Goal: Task Accomplishment & Management: Manage account settings

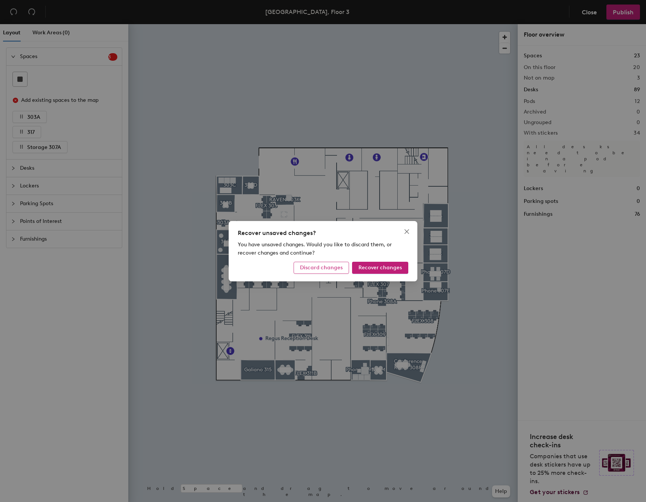
click at [330, 270] on span "Discard changes" at bounding box center [321, 267] width 43 height 6
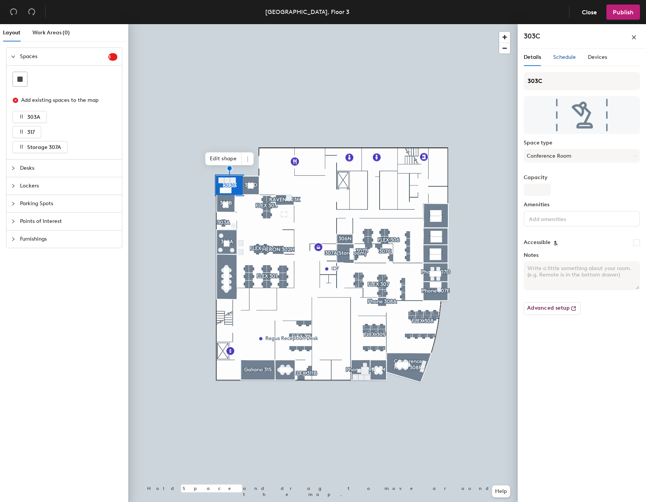
click at [564, 60] on span "Schedule" at bounding box center [564, 57] width 23 height 6
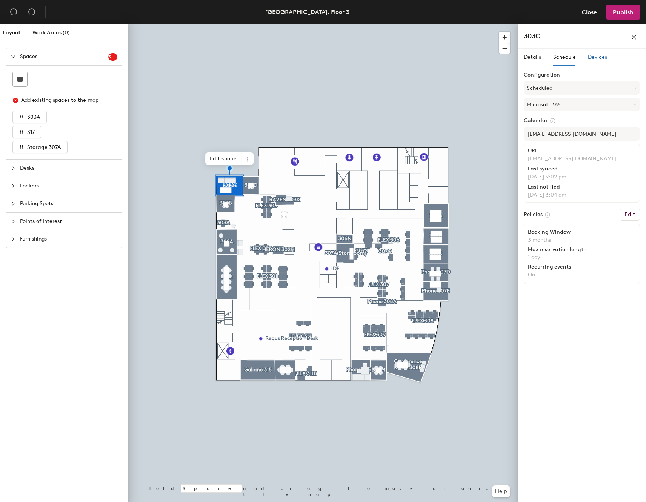
click at [598, 55] on span "Devices" at bounding box center [596, 57] width 19 height 6
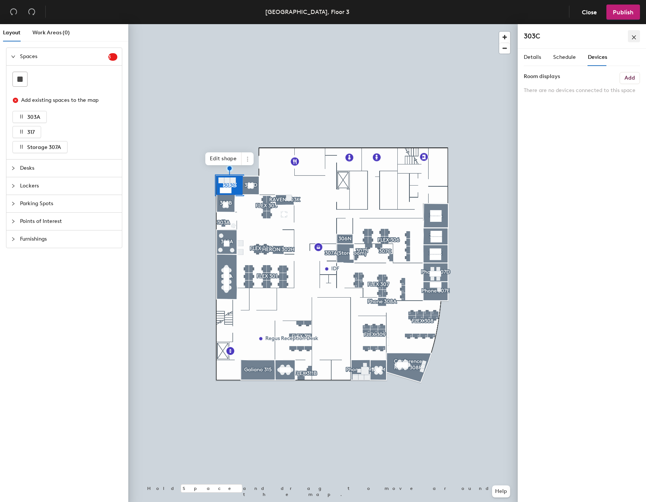
click at [633, 35] on icon "close" at bounding box center [633, 37] width 5 height 5
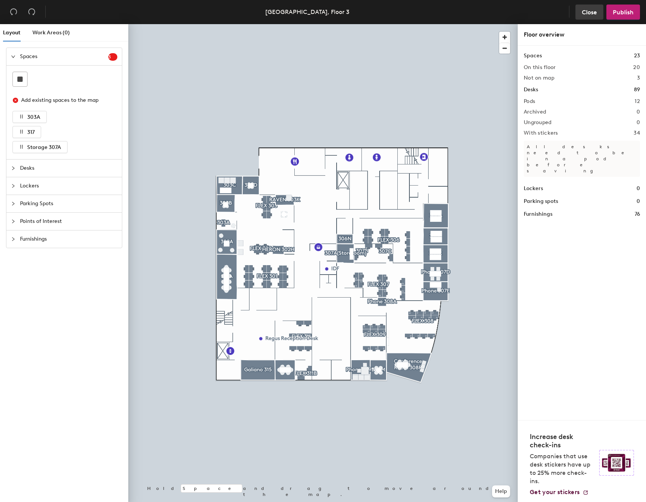
click at [585, 9] on span "Close" at bounding box center [588, 12] width 15 height 7
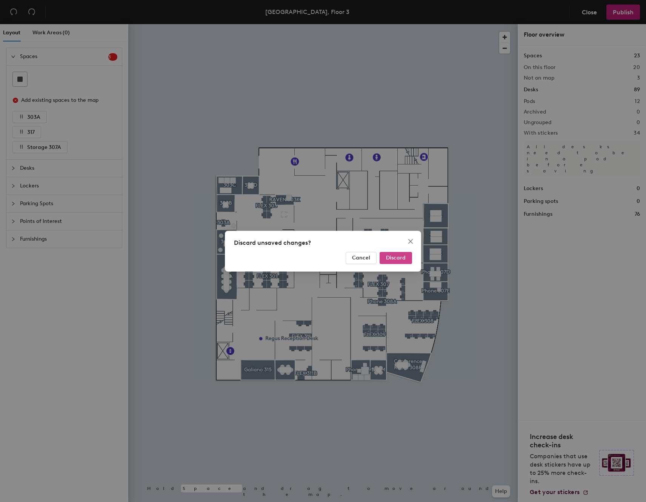
click at [398, 259] on span "Discard" at bounding box center [396, 258] width 20 height 6
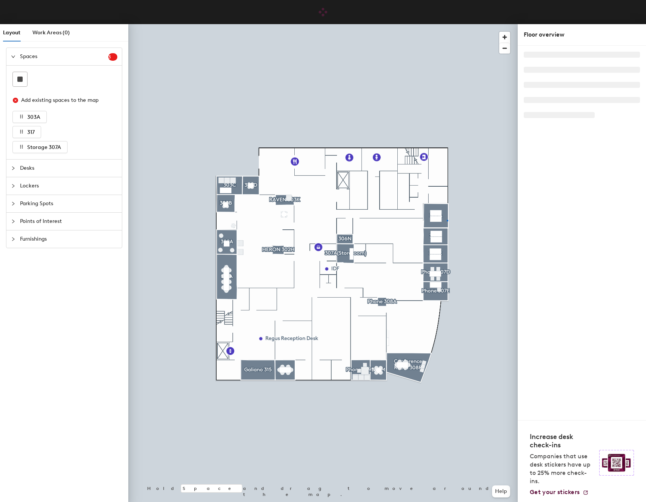
click at [446, 24] on div at bounding box center [322, 24] width 389 height 0
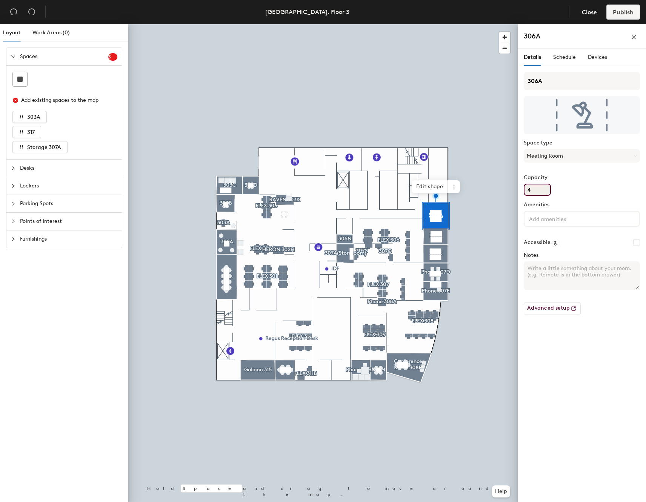
click at [540, 192] on input "4" at bounding box center [536, 190] width 27 height 12
click at [565, 55] on span "Schedule" at bounding box center [564, 57] width 23 height 6
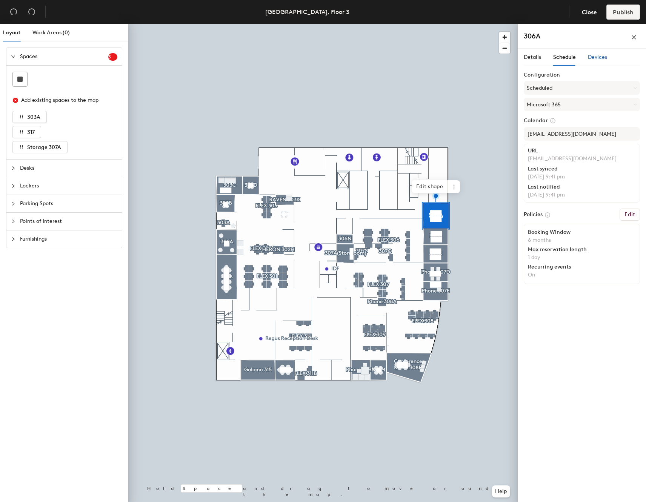
click at [597, 56] on span "Devices" at bounding box center [596, 57] width 19 height 6
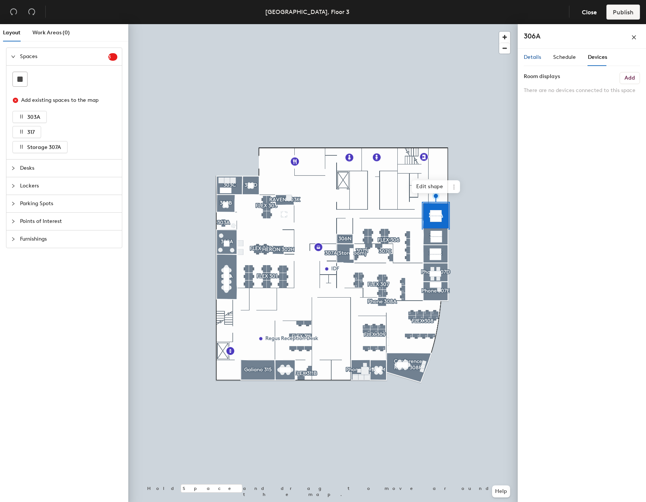
click at [530, 57] on span "Details" at bounding box center [531, 57] width 17 height 6
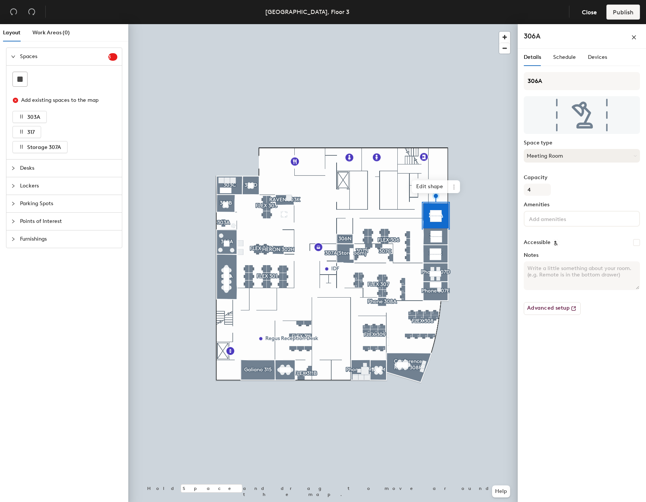
click at [573, 155] on button "Meeting Room" at bounding box center [581, 156] width 116 height 14
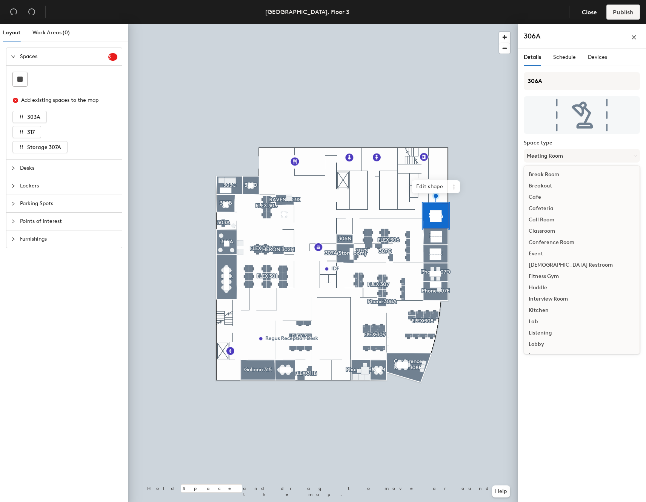
click at [502, 24] on div at bounding box center [322, 24] width 389 height 0
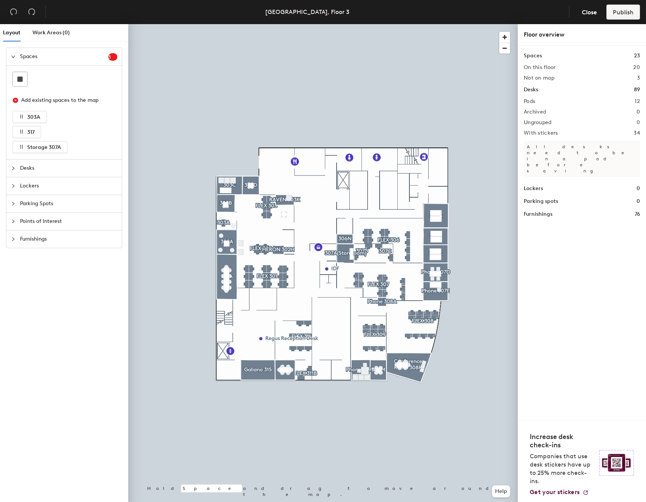
click at [402, 24] on div at bounding box center [322, 24] width 389 height 0
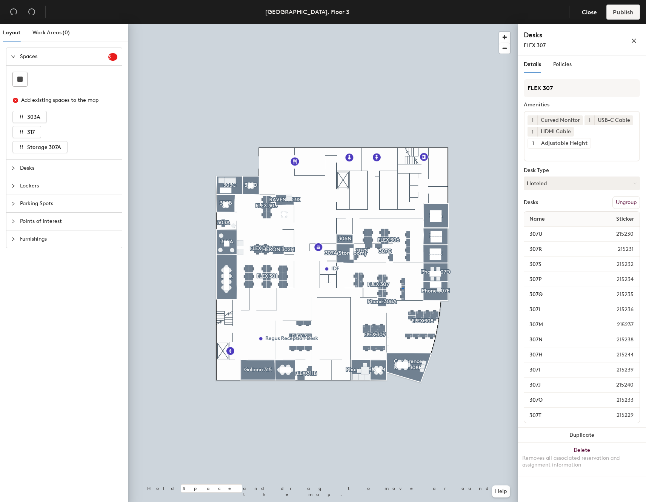
click at [402, 288] on div at bounding box center [403, 289] width 2 height 2
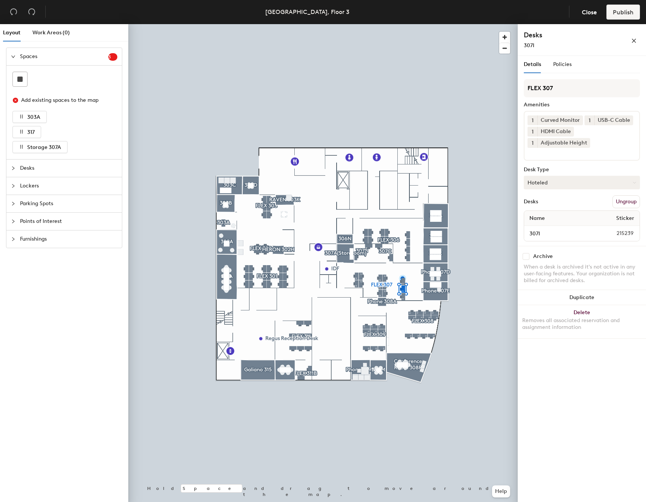
click at [578, 188] on button "Hoteled" at bounding box center [581, 183] width 116 height 14
click at [576, 192] on div "FLEX 307 Amenities 1 Curved Monitor 1 USB-C Cable 1 HDMI Cable 1 Adjustable Hei…" at bounding box center [581, 162] width 116 height 167
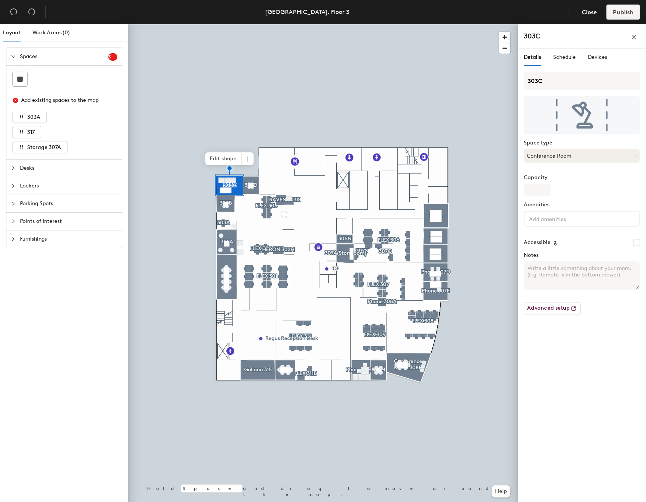
click at [569, 155] on button "Conference Room" at bounding box center [581, 156] width 116 height 14
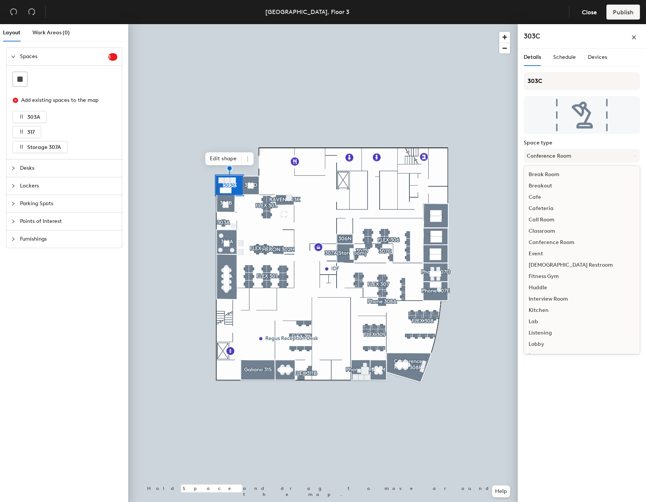
click at [570, 141] on label "Space type" at bounding box center [581, 143] width 116 height 6
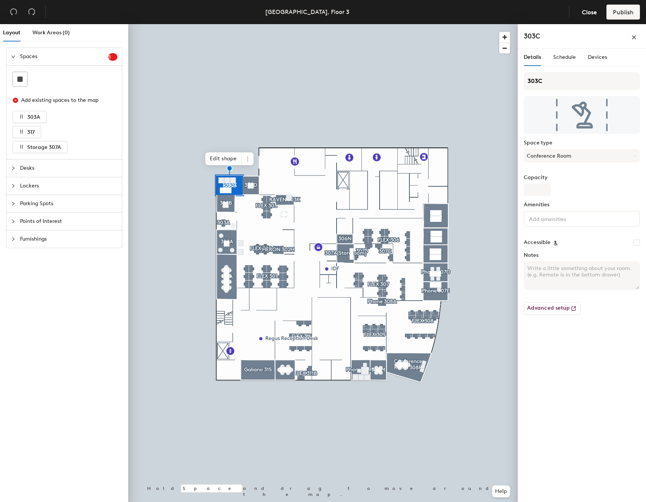
click at [561, 214] on input at bounding box center [561, 218] width 68 height 9
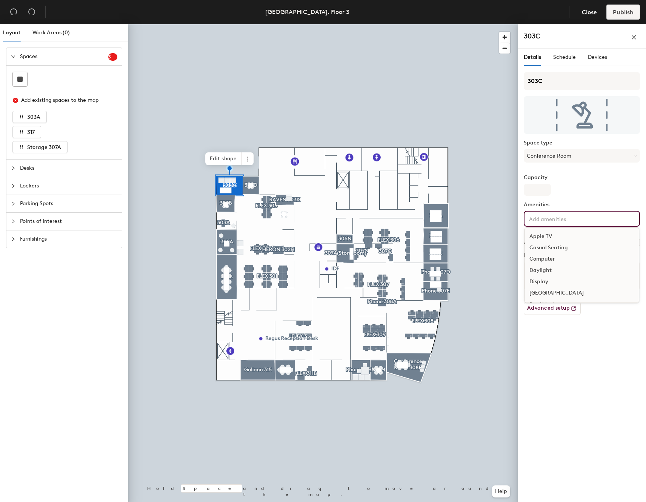
click at [580, 186] on div "Capacity" at bounding box center [581, 185] width 116 height 21
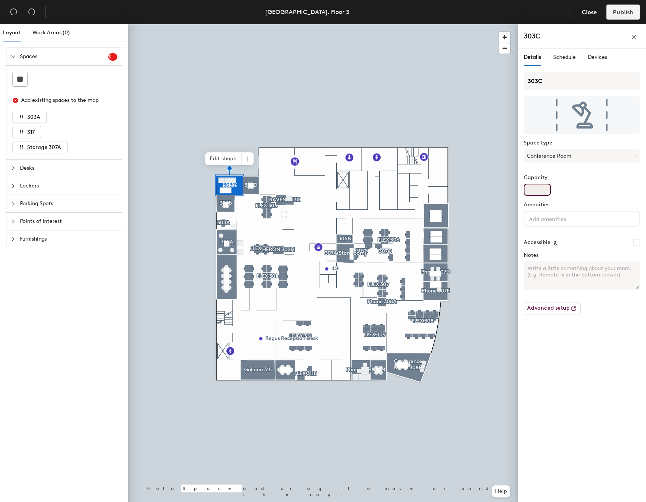
click at [534, 187] on input "Capacity" at bounding box center [536, 190] width 27 height 12
click at [576, 176] on label "Capacity" at bounding box center [581, 178] width 116 height 6
click at [551, 184] on input "Capacity" at bounding box center [536, 190] width 27 height 12
click at [560, 59] on span "Schedule" at bounding box center [564, 57] width 23 height 6
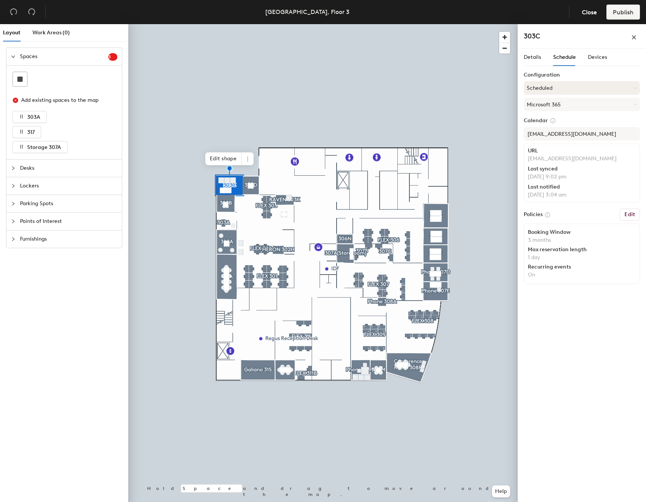
click at [577, 88] on button "Scheduled" at bounding box center [581, 88] width 116 height 14
click at [594, 72] on label "Configuration" at bounding box center [581, 75] width 116 height 6
click at [571, 88] on button "Scheduled" at bounding box center [581, 88] width 116 height 14
click at [563, 107] on icon at bounding box center [564, 106] width 5 height 5
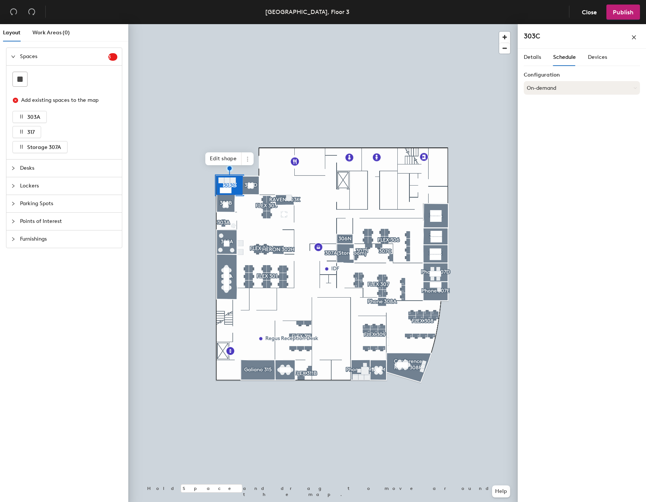
click at [575, 87] on button "On-demand" at bounding box center [581, 88] width 116 height 14
click at [566, 130] on icon at bounding box center [566, 129] width 5 height 5
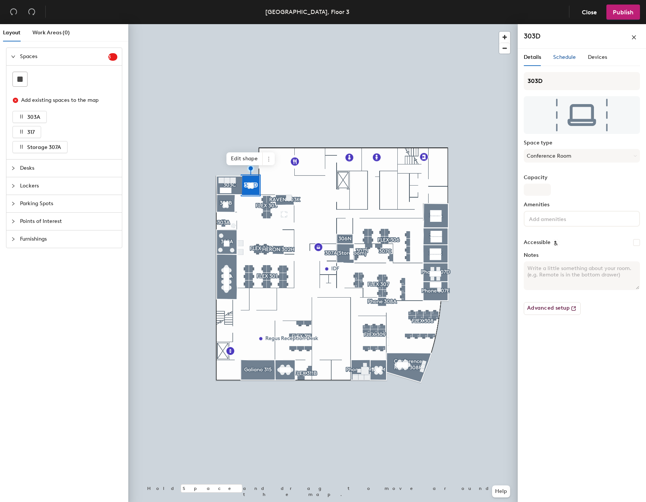
click at [567, 60] on span "Schedule" at bounding box center [564, 57] width 23 height 6
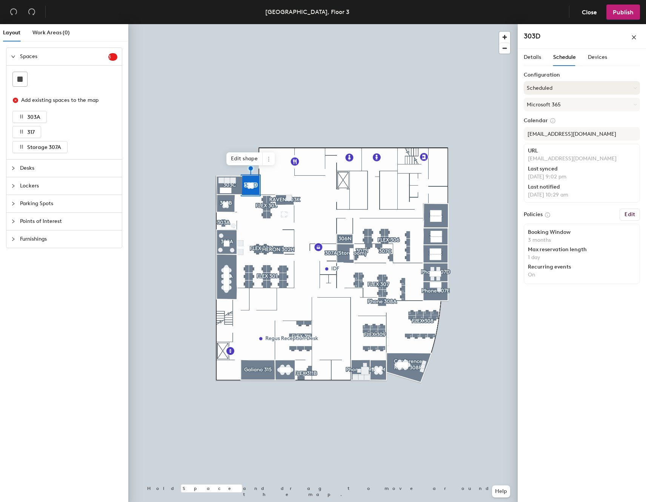
click at [572, 89] on button "Scheduled" at bounding box center [581, 88] width 116 height 14
click at [555, 130] on div "Request-only" at bounding box center [581, 129] width 115 height 11
click at [231, 24] on div at bounding box center [322, 24] width 389 height 0
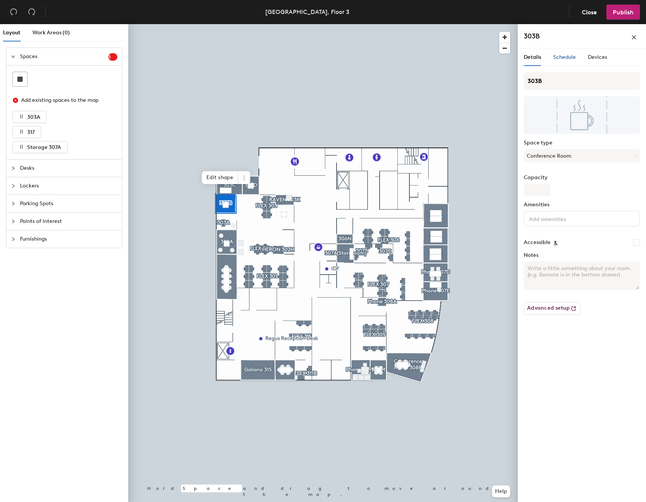
click at [567, 57] on span "Schedule" at bounding box center [564, 57] width 23 height 6
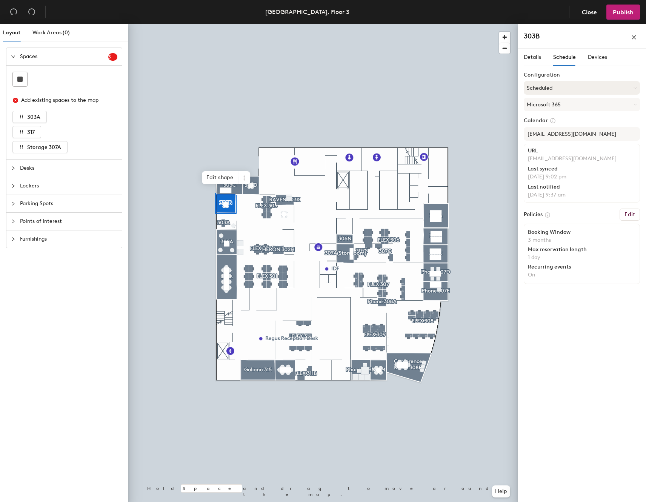
click at [580, 88] on button "Scheduled" at bounding box center [581, 88] width 116 height 14
click at [558, 129] on div "Request-only" at bounding box center [581, 129] width 115 height 11
click at [496, 489] on button "Help" at bounding box center [501, 491] width 18 height 12
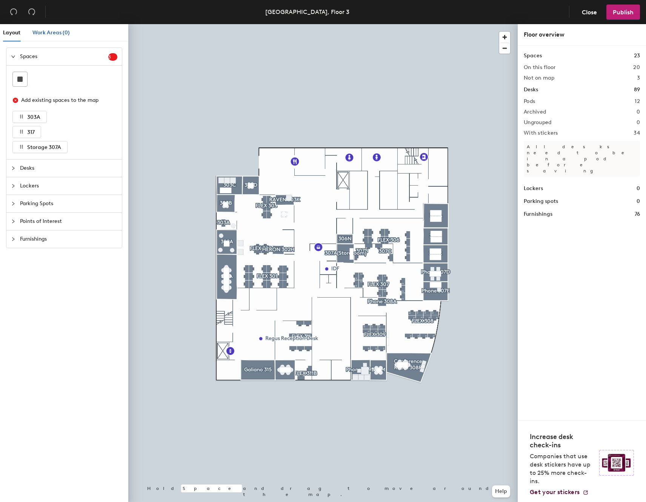
click at [43, 29] on span "Work Areas (0)" at bounding box center [50, 32] width 37 height 6
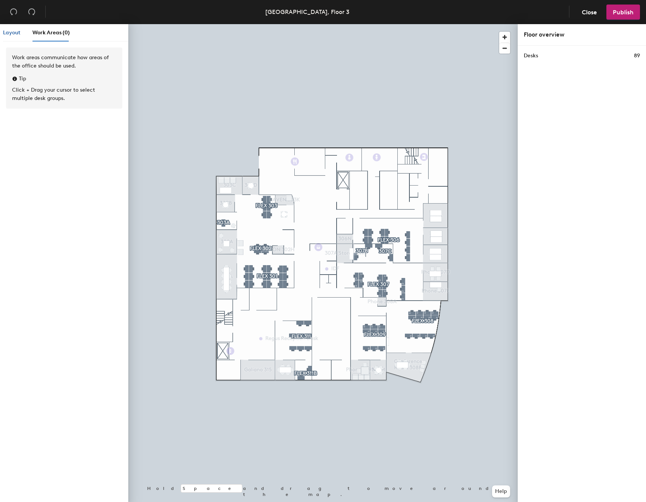
click at [16, 34] on span "Layout" at bounding box center [11, 32] width 17 height 6
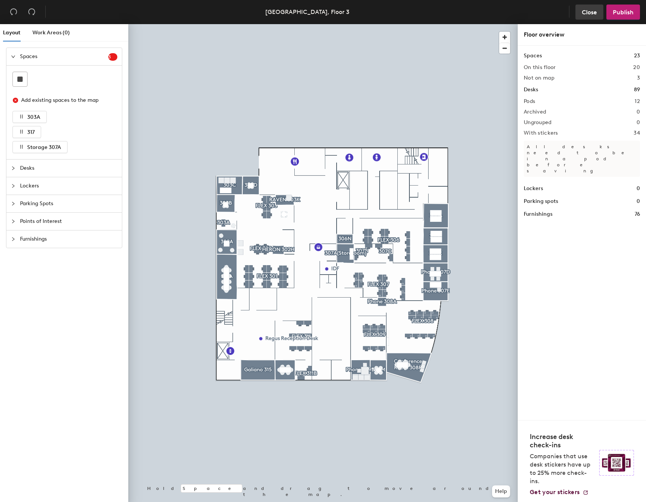
click at [586, 17] on button "Close" at bounding box center [589, 12] width 28 height 15
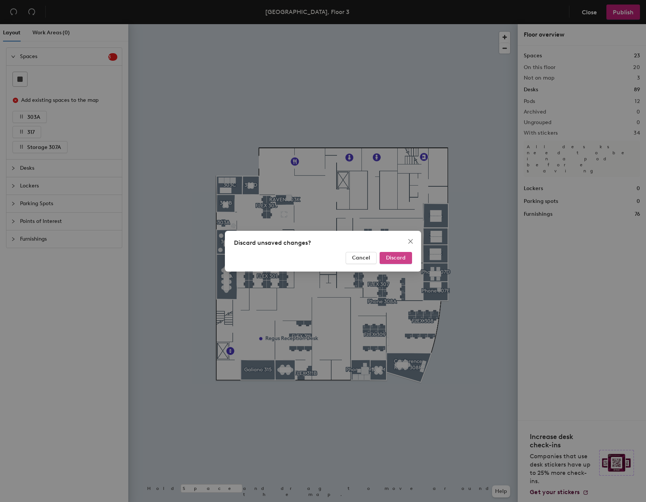
click at [394, 255] on span "Discard" at bounding box center [396, 258] width 20 height 6
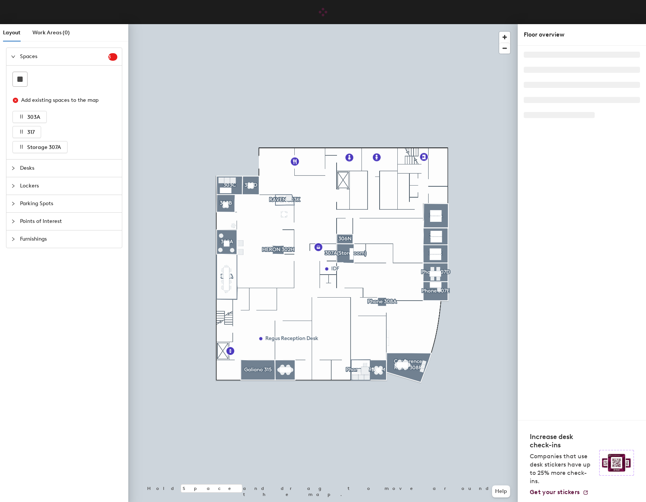
click at [15, 168] on icon "collapsed" at bounding box center [13, 168] width 5 height 5
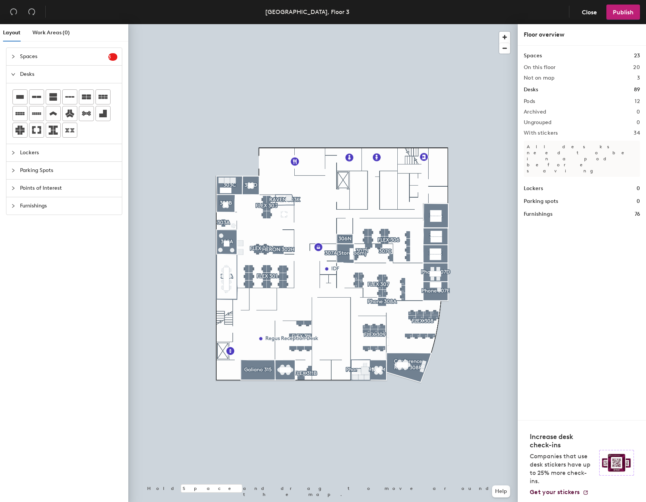
click at [233, 24] on div at bounding box center [322, 24] width 389 height 0
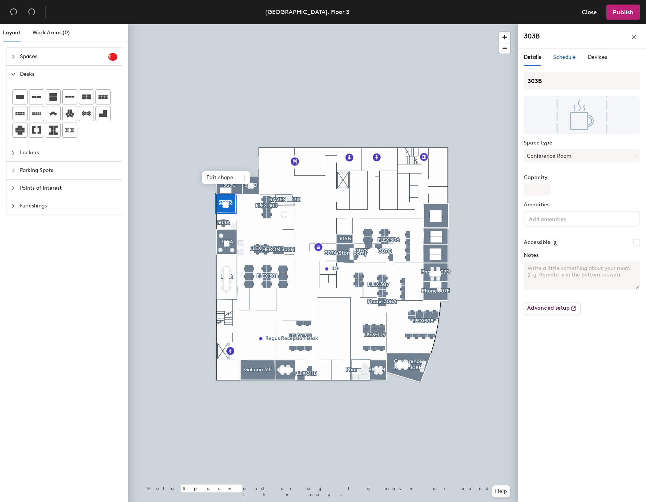
click at [564, 57] on span "Schedule" at bounding box center [564, 57] width 23 height 6
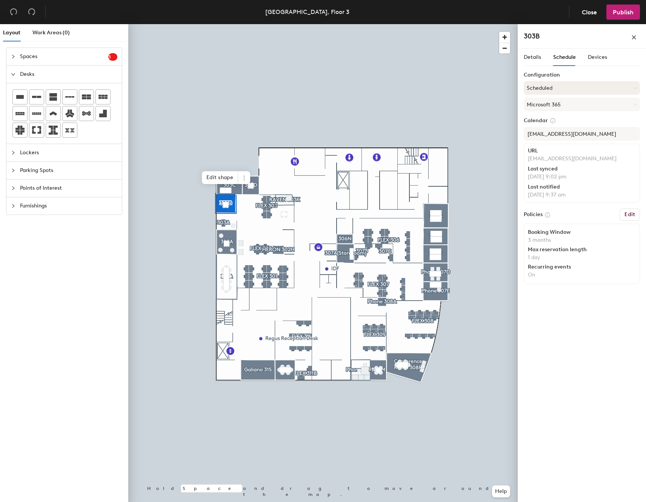
click at [581, 87] on button "Scheduled" at bounding box center [581, 88] width 116 height 14
click at [584, 183] on div "URL [EMAIL_ADDRESS][DOMAIN_NAME] Last synced [DATE] 9:02 pm Last notified [DATE…" at bounding box center [581, 173] width 116 height 59
click at [629, 215] on h6 "Edit" at bounding box center [629, 215] width 11 height 6
click at [629, 214] on h6 "Edit" at bounding box center [629, 215] width 11 height 6
click at [630, 209] on button "Edit" at bounding box center [629, 215] width 20 height 12
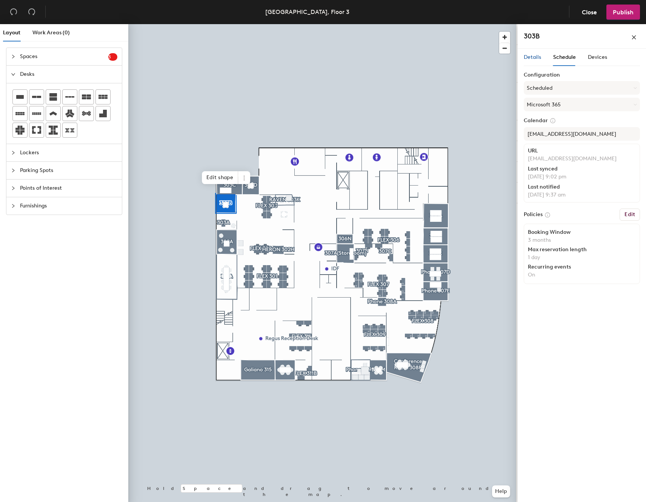
click at [530, 55] on span "Details" at bounding box center [531, 57] width 17 height 6
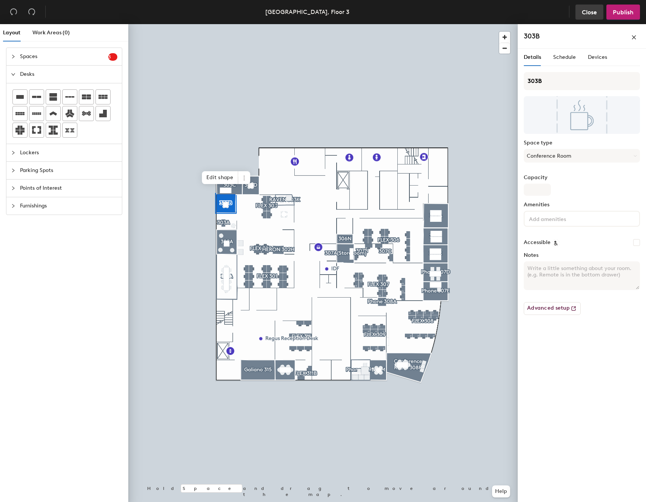
click at [585, 14] on span "Close" at bounding box center [588, 12] width 15 height 7
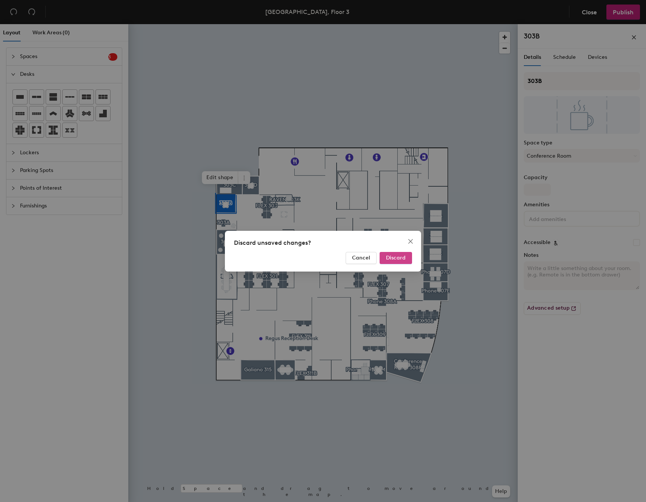
click at [392, 261] on button "Discard" at bounding box center [395, 258] width 32 height 12
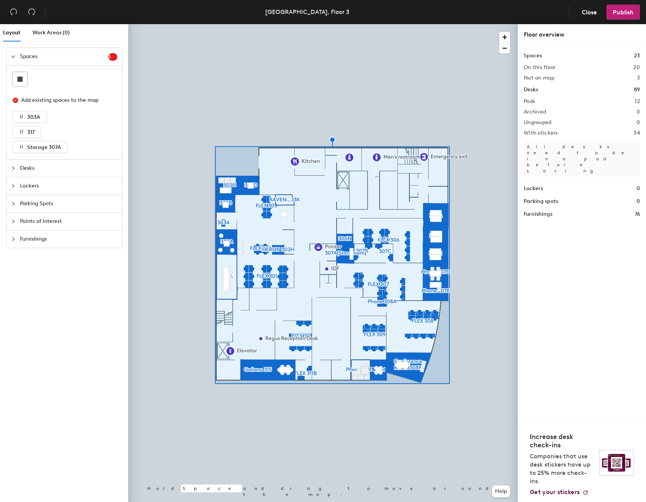
click at [536, 57] on h1 "Spaces" at bounding box center [532, 56] width 18 height 8
click at [539, 68] on h2 "On this floor" at bounding box center [539, 67] width 32 height 6
click at [538, 107] on div "Spaces 23 On this floor 20 Not on map 3 Desks 89 Pods 12 Archived 0 Ungrouped 0…" at bounding box center [581, 135] width 116 height 167
click at [561, 148] on p "All desks need to be in a pod before saving" at bounding box center [581, 159] width 116 height 36
click at [534, 184] on h1 "Lockers" at bounding box center [532, 188] width 19 height 8
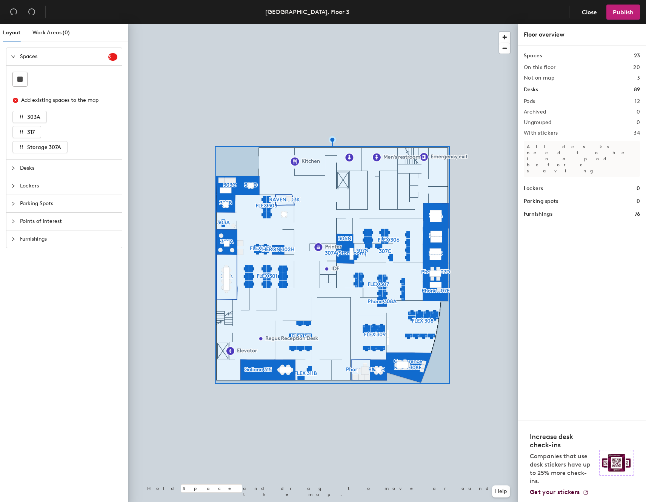
click at [537, 197] on h1 "Parking spots" at bounding box center [540, 201] width 34 height 8
click at [537, 199] on div "Spaces 23 On this floor 20 Not on map 3 Desks 89 Pods 12 Archived 0 Ungrouped 0…" at bounding box center [581, 233] width 128 height 374
click at [45, 32] on span "Work Areas (0)" at bounding box center [50, 32] width 37 height 6
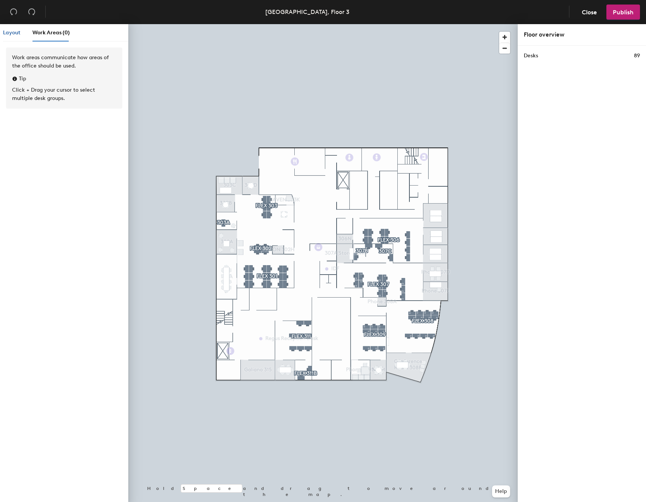
click at [15, 35] on span "Layout" at bounding box center [11, 32] width 17 height 6
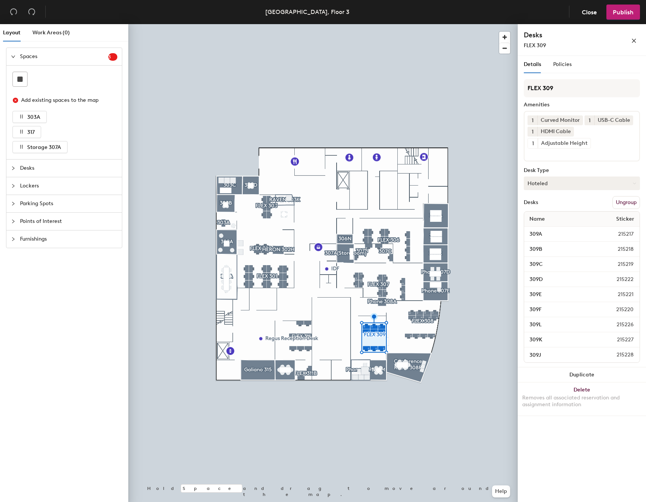
click at [584, 183] on button "Hoteled" at bounding box center [581, 183] width 116 height 14
click at [563, 192] on div "FLEX 309 Amenities 1 Curved Monitor 1 USB-C Cable 1 HDMI Cable 1 Adjustable Hei…" at bounding box center [581, 223] width 116 height 288
click at [563, 65] on span "Policies" at bounding box center [562, 64] width 18 height 6
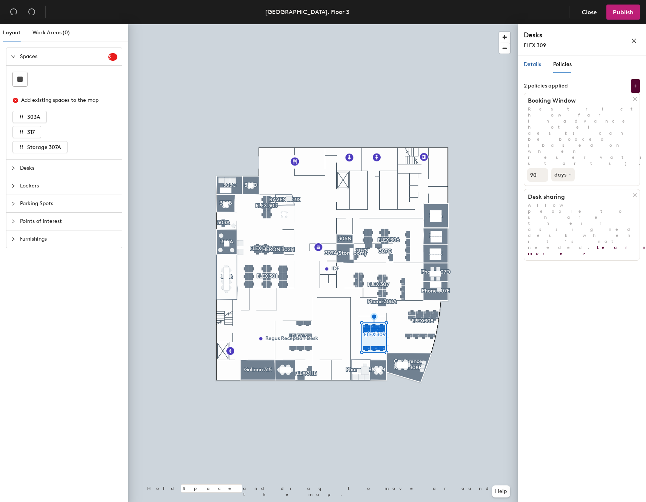
click at [536, 60] on div "Details" at bounding box center [531, 64] width 17 height 8
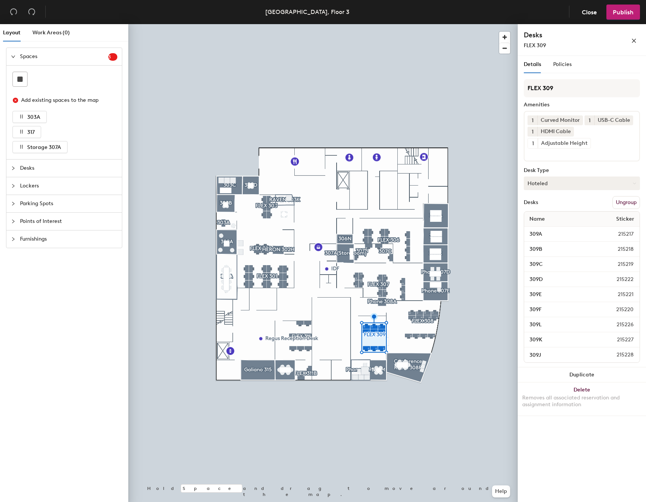
click at [574, 182] on button "Hoteled" at bounding box center [581, 183] width 116 height 14
click at [565, 206] on div "Assigned" at bounding box center [561, 206] width 75 height 11
click at [479, 24] on div at bounding box center [322, 24] width 389 height 0
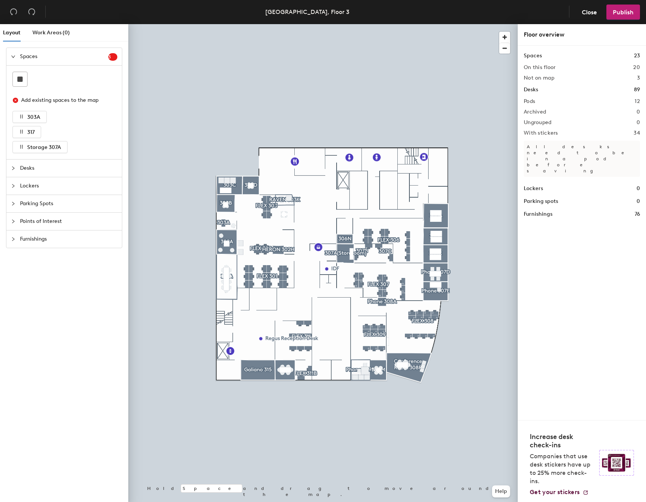
click at [379, 24] on div at bounding box center [322, 24] width 389 height 0
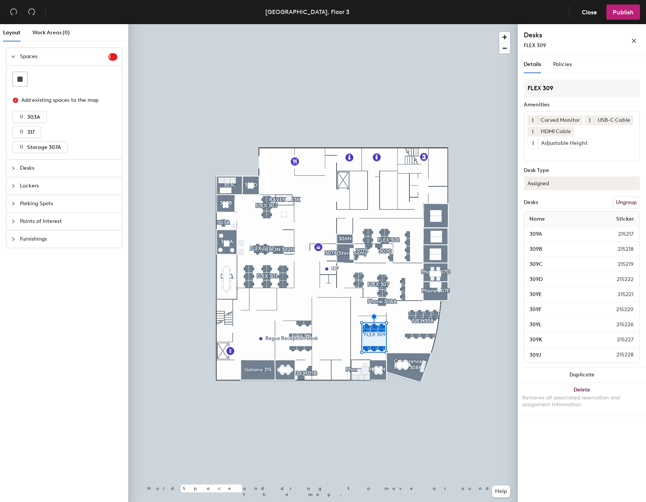
click at [577, 185] on button "Assigned" at bounding box center [581, 183] width 116 height 14
click at [565, 204] on div "Assigned" at bounding box center [561, 206] width 75 height 11
click at [564, 199] on div "Desks Ungroup" at bounding box center [581, 202] width 116 height 13
